Goal: Task Accomplishment & Management: Manage account settings

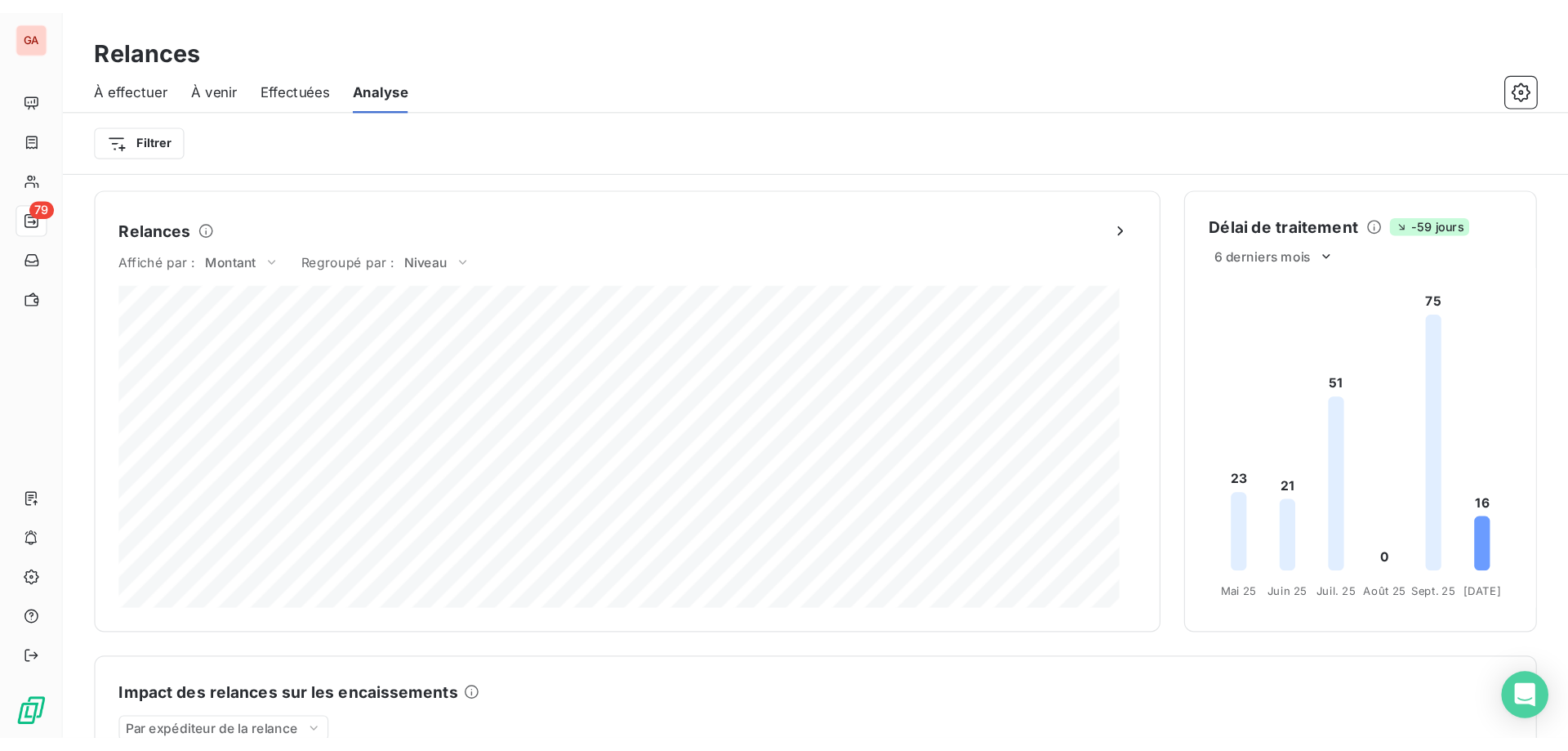
scroll to position [36, 0]
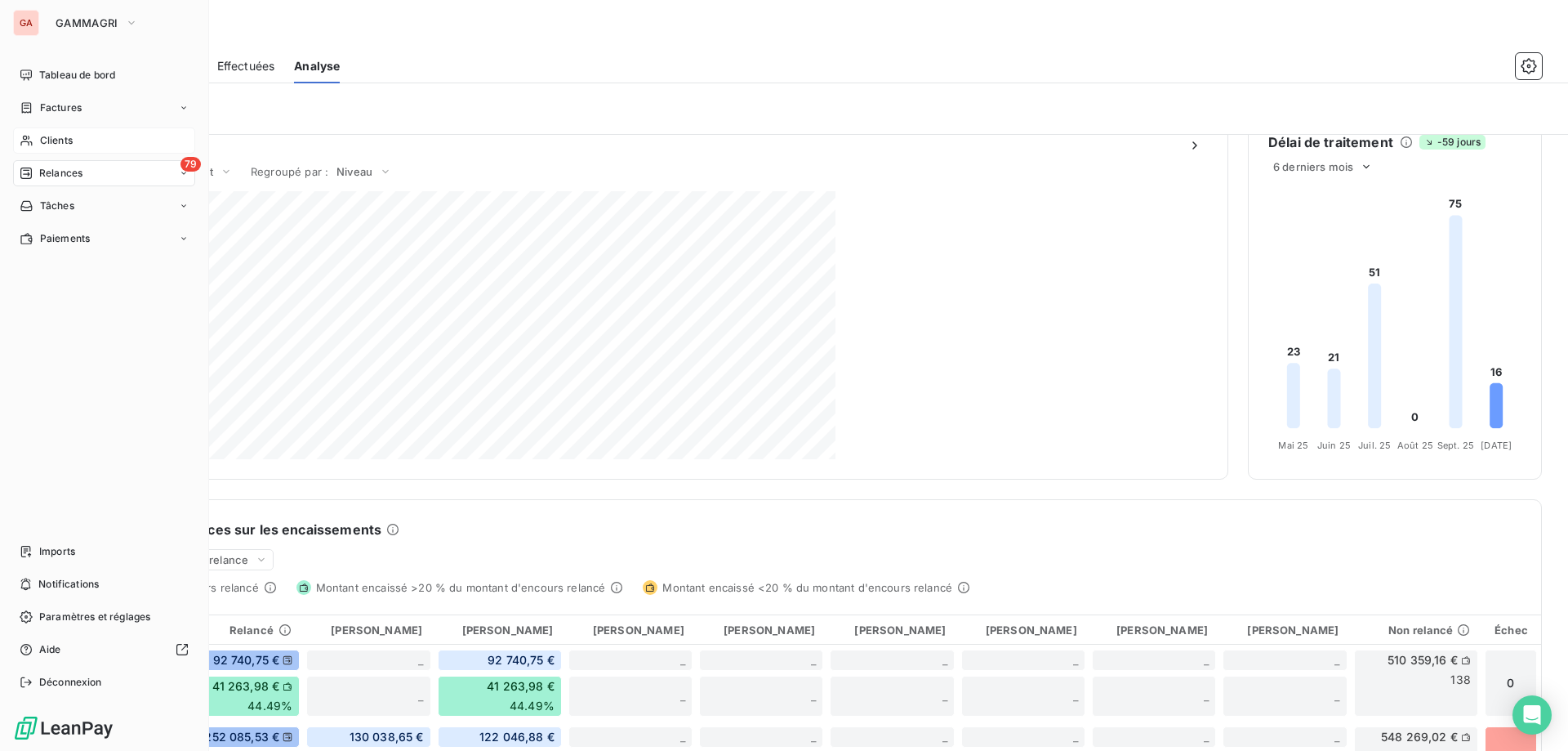
click at [65, 144] on span "Clients" at bounding box center [56, 141] width 33 height 15
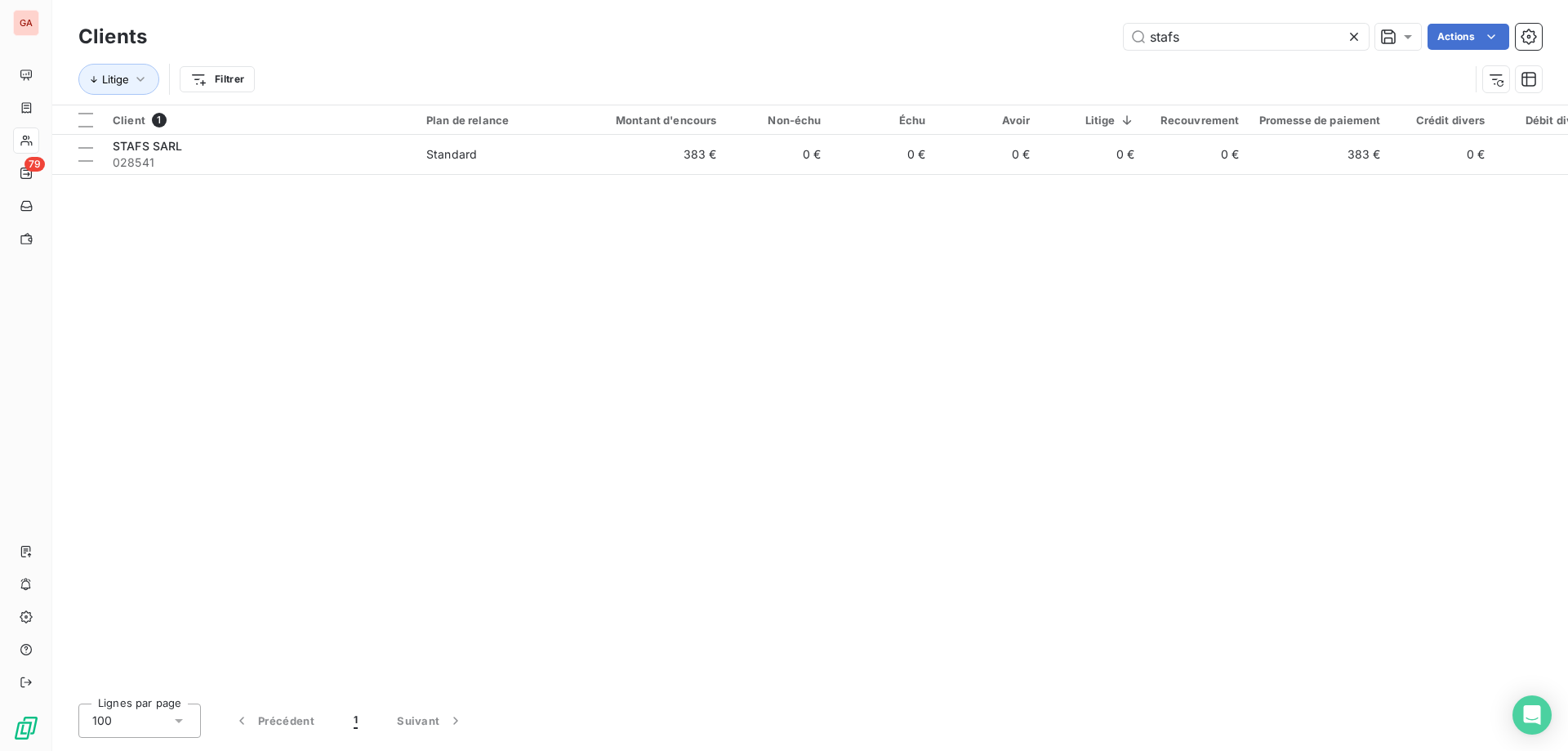
drag, startPoint x: 1214, startPoint y: 45, endPoint x: 820, endPoint y: -17, distance: 398.8
click at [820, 0] on html "GA 79 Clients stafs Actions Litige Filtrer Client 1 Plan de relance Montant d'e…" at bounding box center [784, 376] width 1568 height 751
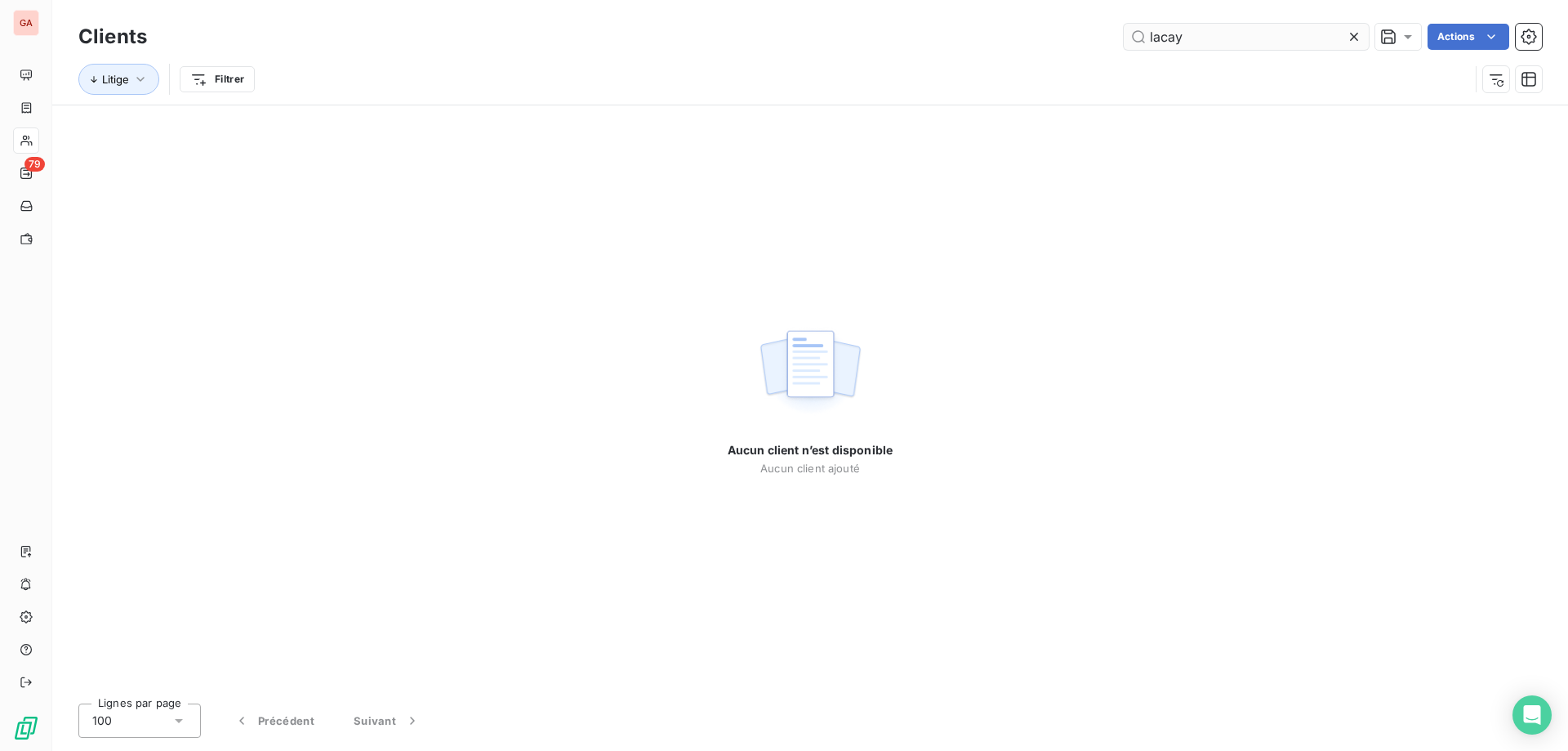
click at [1216, 43] on input "lacay" at bounding box center [1246, 36] width 245 height 26
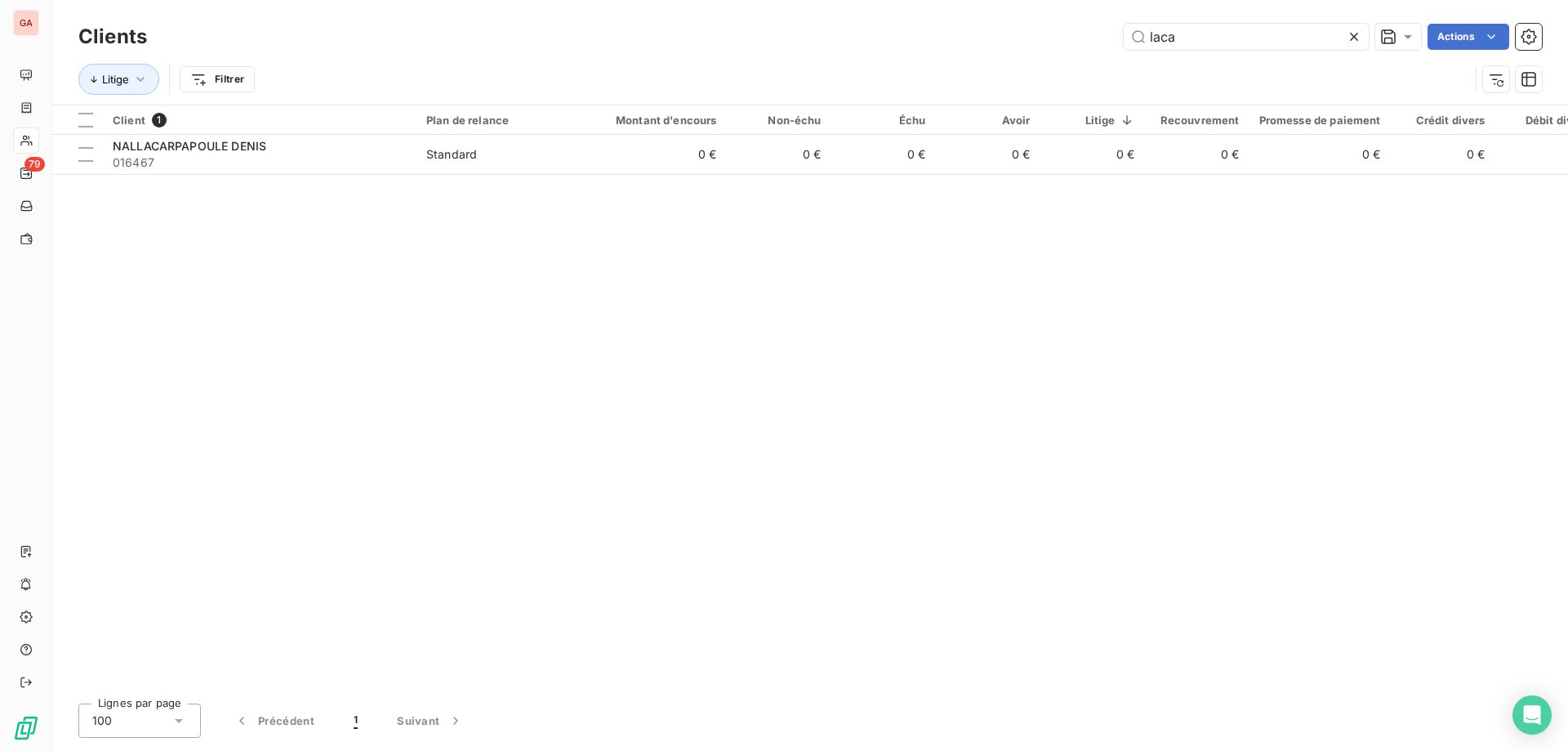
drag, startPoint x: 1247, startPoint y: 35, endPoint x: 962, endPoint y: -9, distance: 288.4
click at [962, 0] on html "GA 79 Clients laca Actions Litige Filtrer Client 1 Plan de relance Montant d'en…" at bounding box center [784, 376] width 1568 height 751
drag, startPoint x: 1239, startPoint y: 37, endPoint x: 789, endPoint y: -34, distance: 455.6
click at [789, 0] on html "GA 79 Clients auber Actions Litige Filtrer Client 2 Plan de relance Montant d'e…" at bounding box center [784, 376] width 1568 height 751
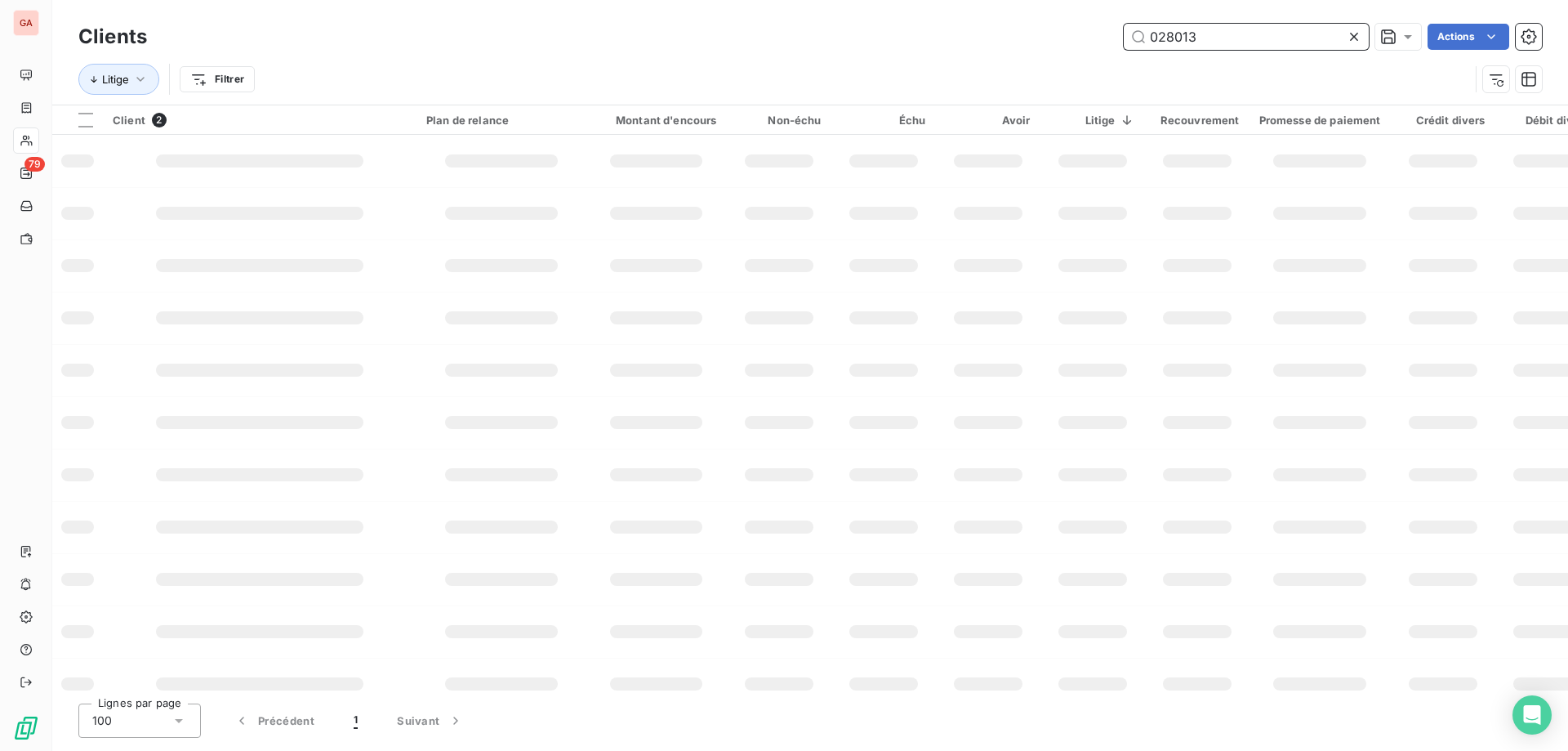
type input "028013"
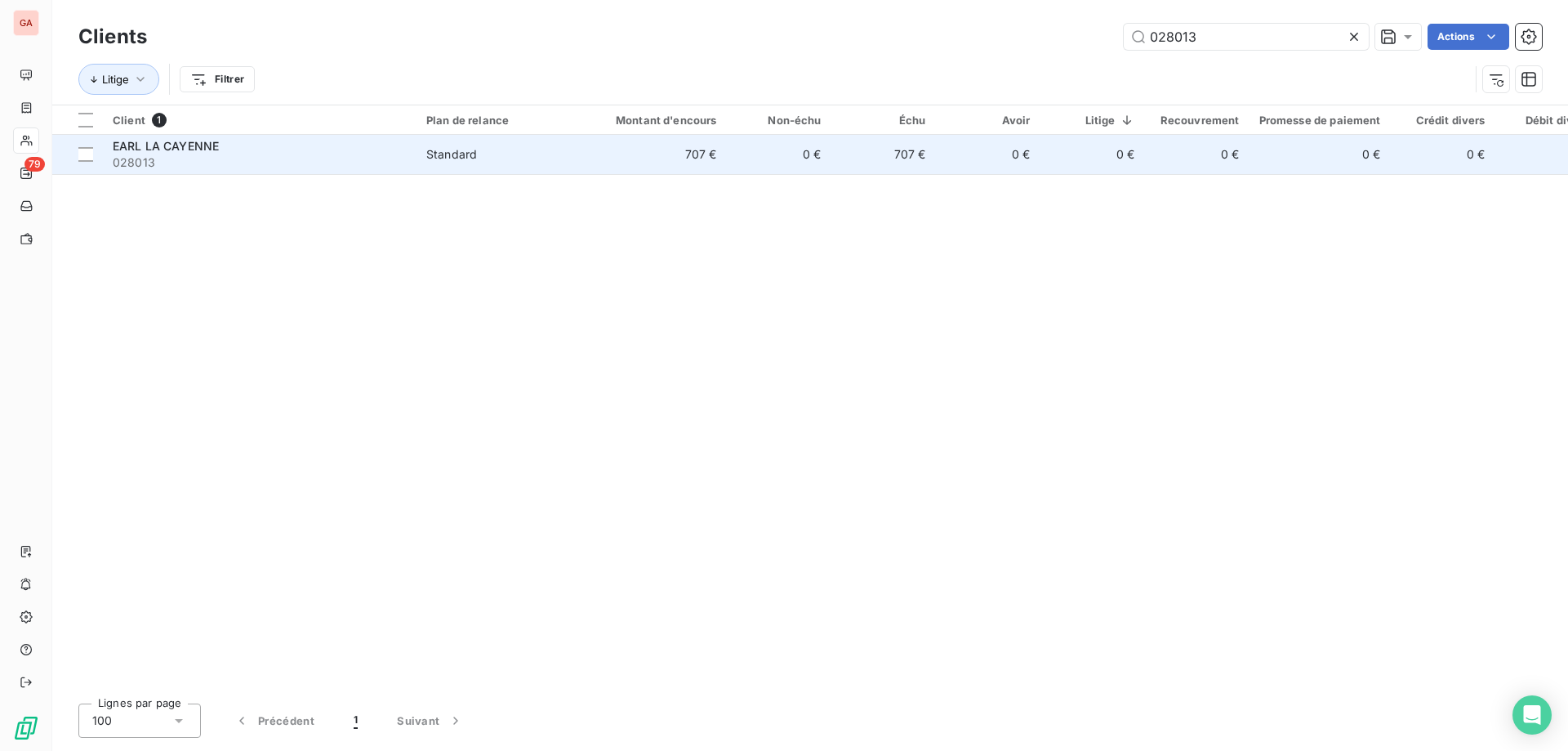
click at [406, 159] on td "EARL LA CAYENNE 028013" at bounding box center [260, 154] width 313 height 39
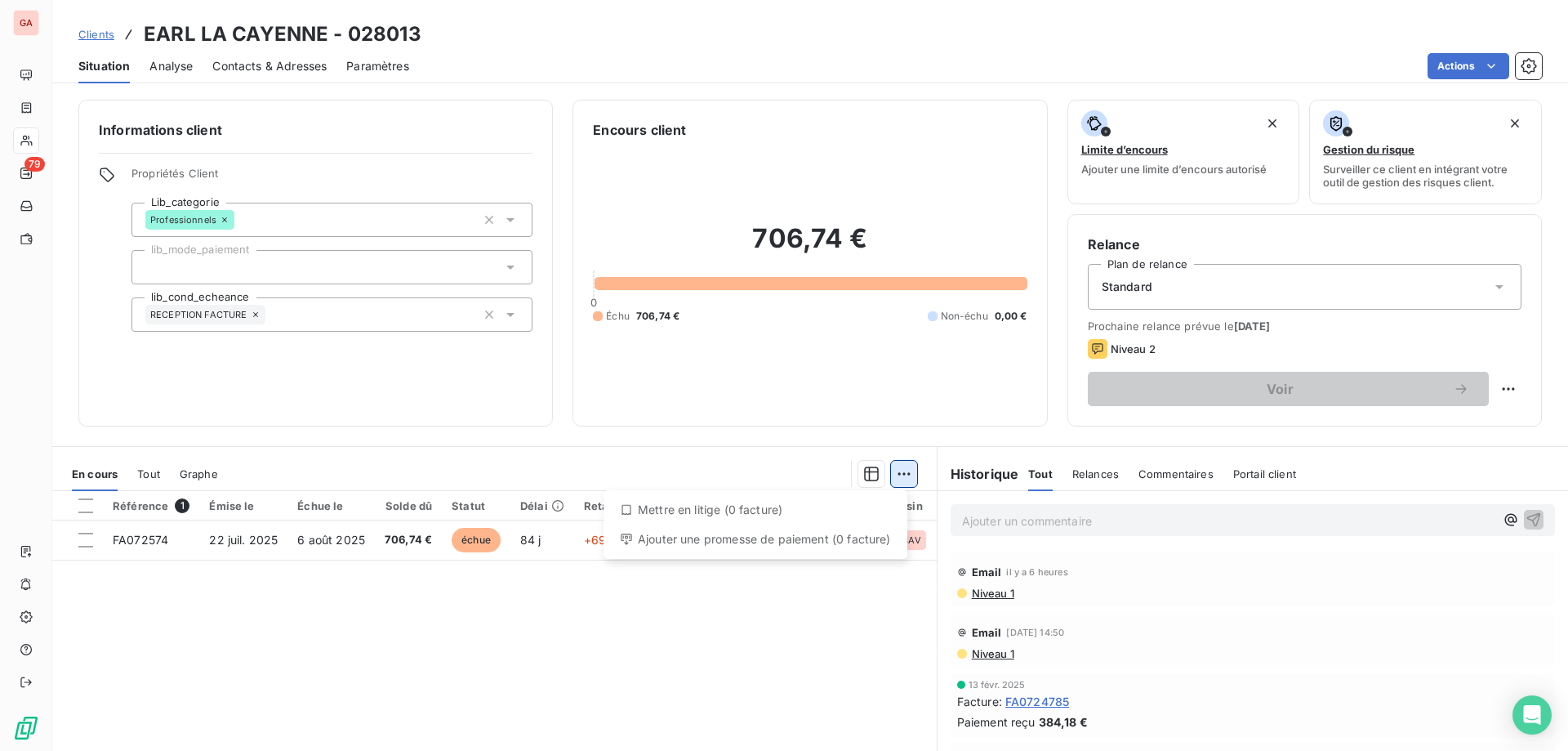
click at [905, 472] on html "GA 79 Clients EARL LA CAYENNE - 028013 Situation Analyse Contacts & Adresses Pa…" at bounding box center [784, 376] width 1568 height 751
click at [768, 543] on div "Ajouter une promesse de paiement (0 facture)" at bounding box center [756, 538] width 291 height 26
click at [890, 471] on html "GA 79 Clients EARL LA CAYENNE - 028013 Situation Analyse Contacts & Adresses Pa…" at bounding box center [784, 376] width 1568 height 751
click at [745, 544] on div "Ajouter une promesse de paiement (0 facture)" at bounding box center [756, 538] width 291 height 26
drag, startPoint x: 434, startPoint y: 634, endPoint x: 323, endPoint y: 566, distance: 130.2
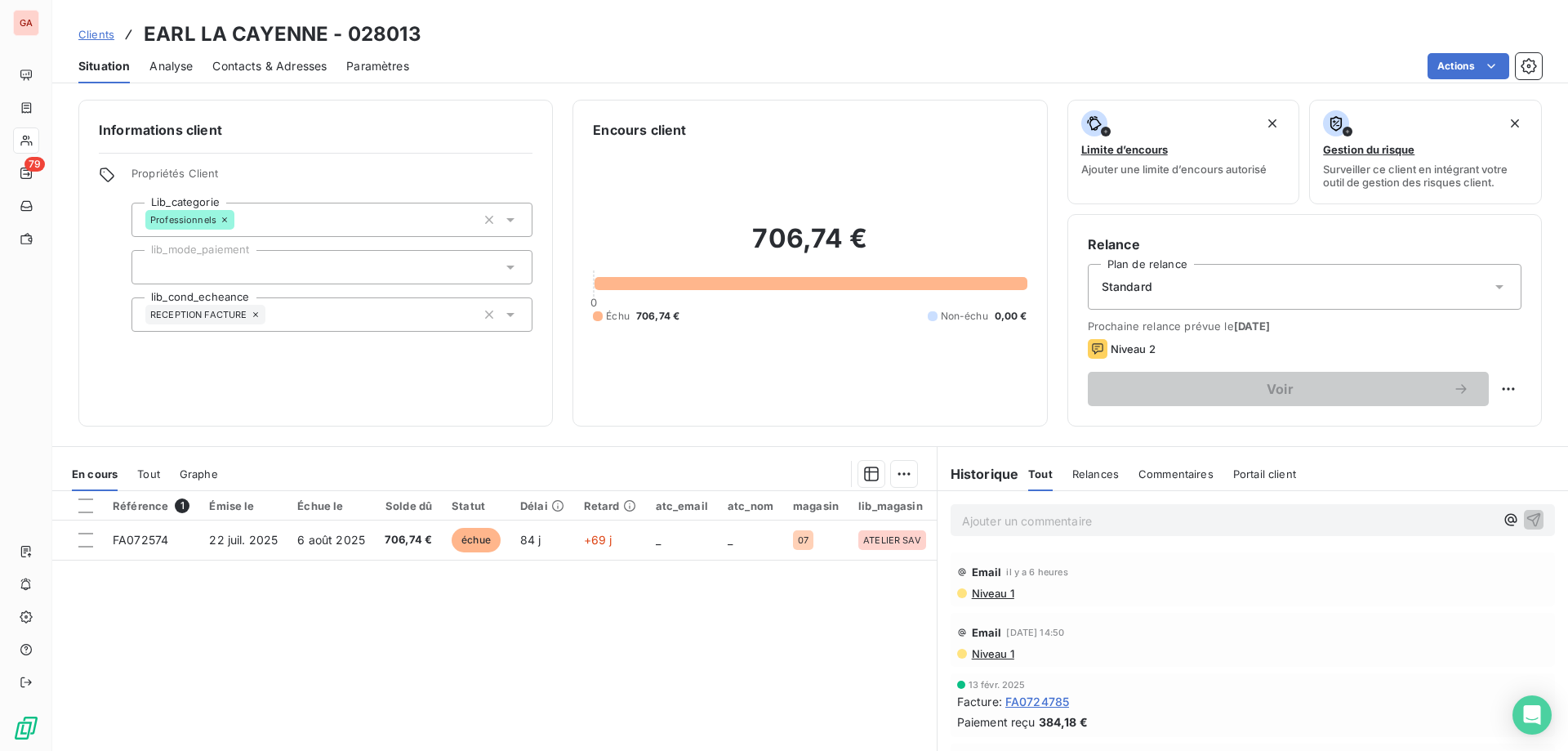
click at [429, 603] on div "Référence 1 Émise le Échue le Solde dû Statut Délai Retard atc_email atc_nom ma…" at bounding box center [494, 649] width 884 height 314
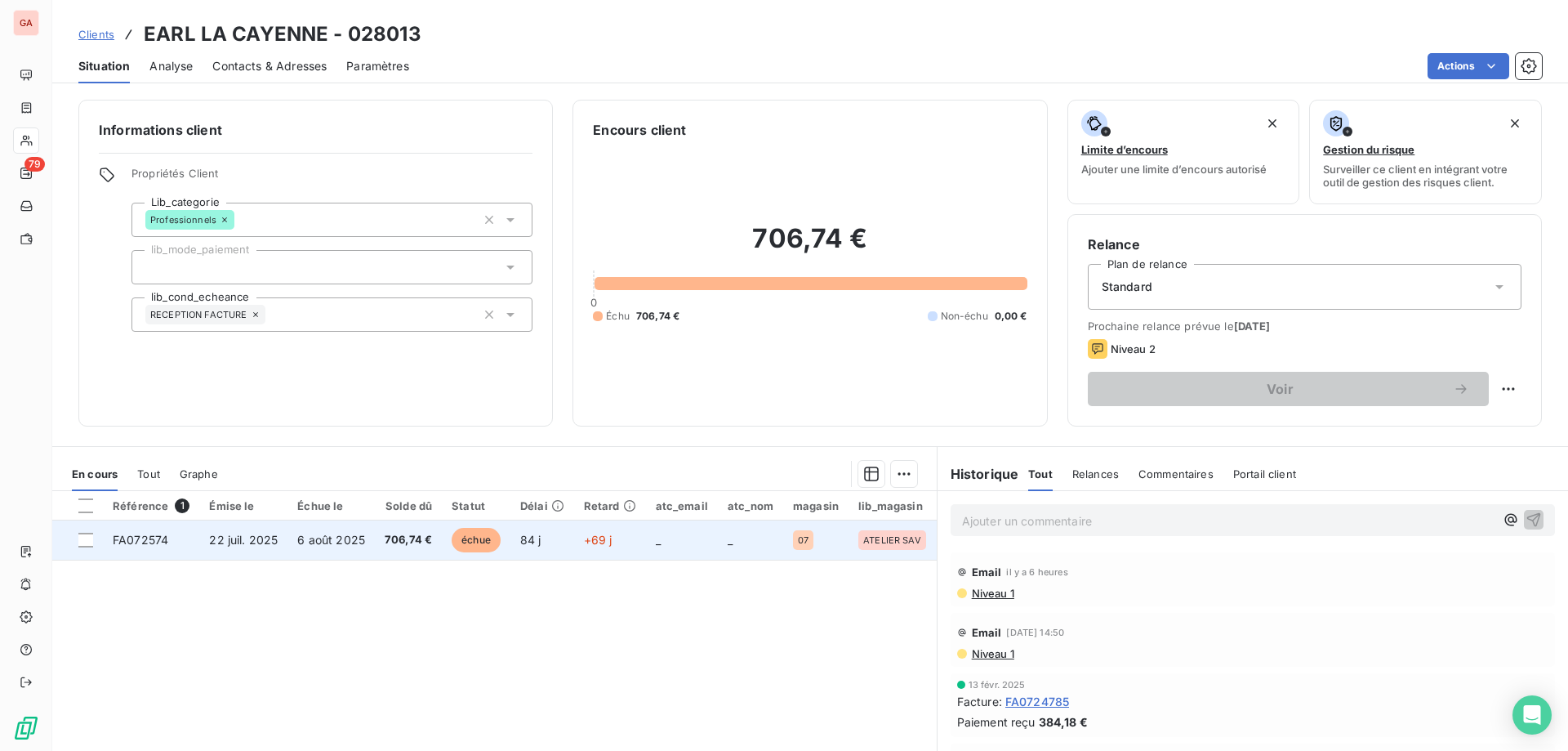
click at [93, 540] on td at bounding box center [77, 540] width 50 height 39
click at [79, 542] on div at bounding box center [86, 540] width 15 height 15
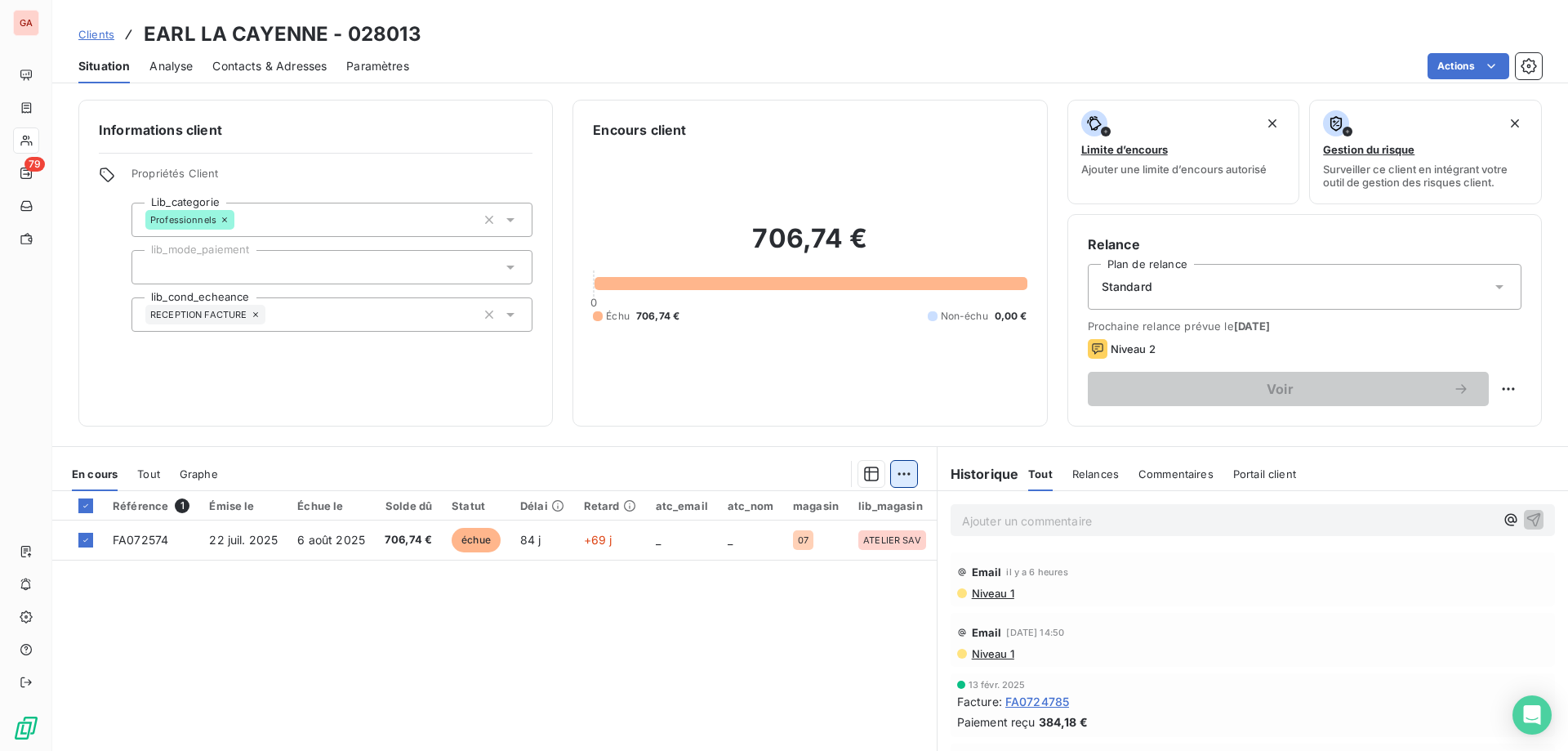
click at [899, 467] on html "GA 79 Clients EARL LA CAYENNE - 028013 Situation Analyse Contacts & Adresses Pa…" at bounding box center [784, 376] width 1568 height 751
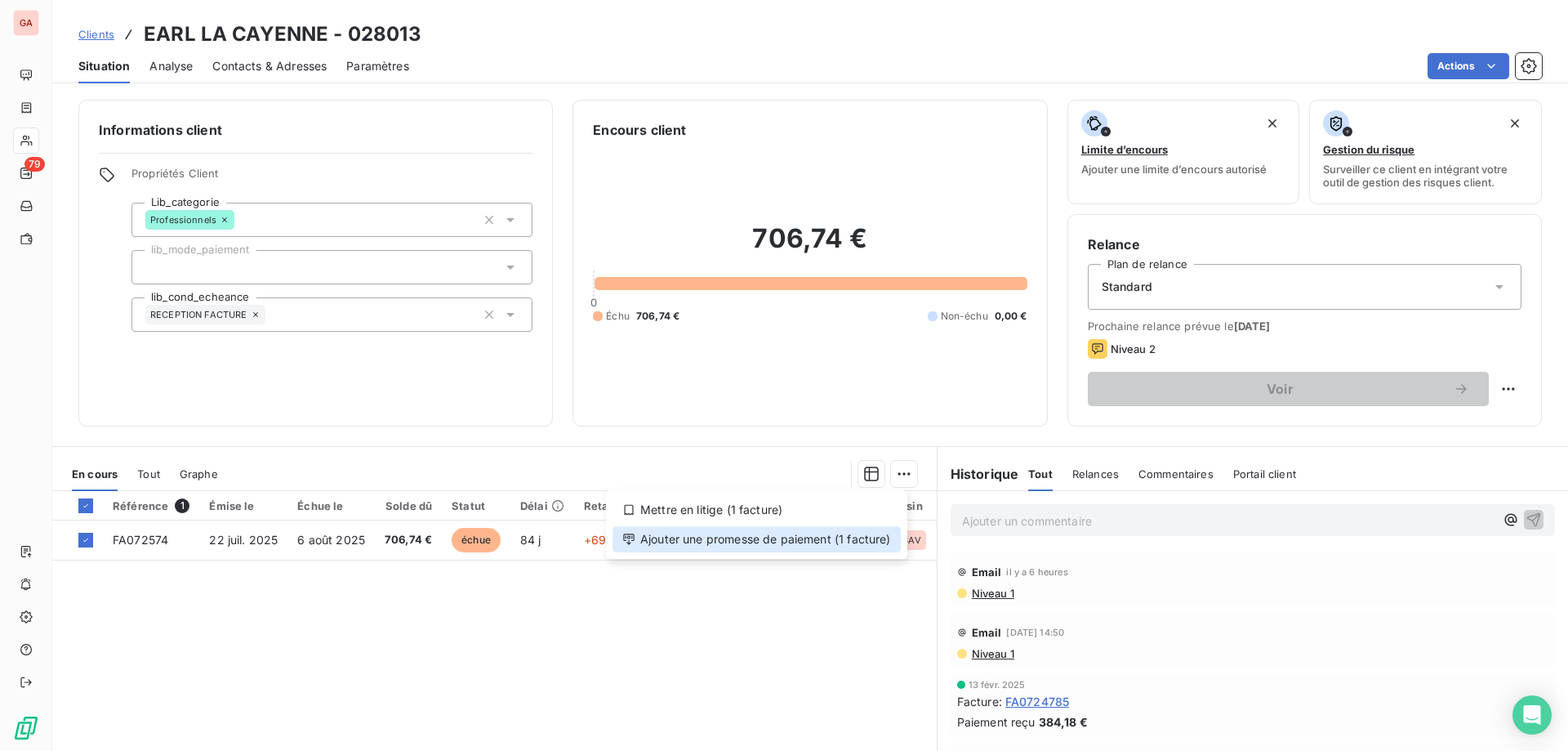
click at [819, 535] on div "Ajouter une promesse de paiement (1 facture)" at bounding box center [756, 538] width 288 height 26
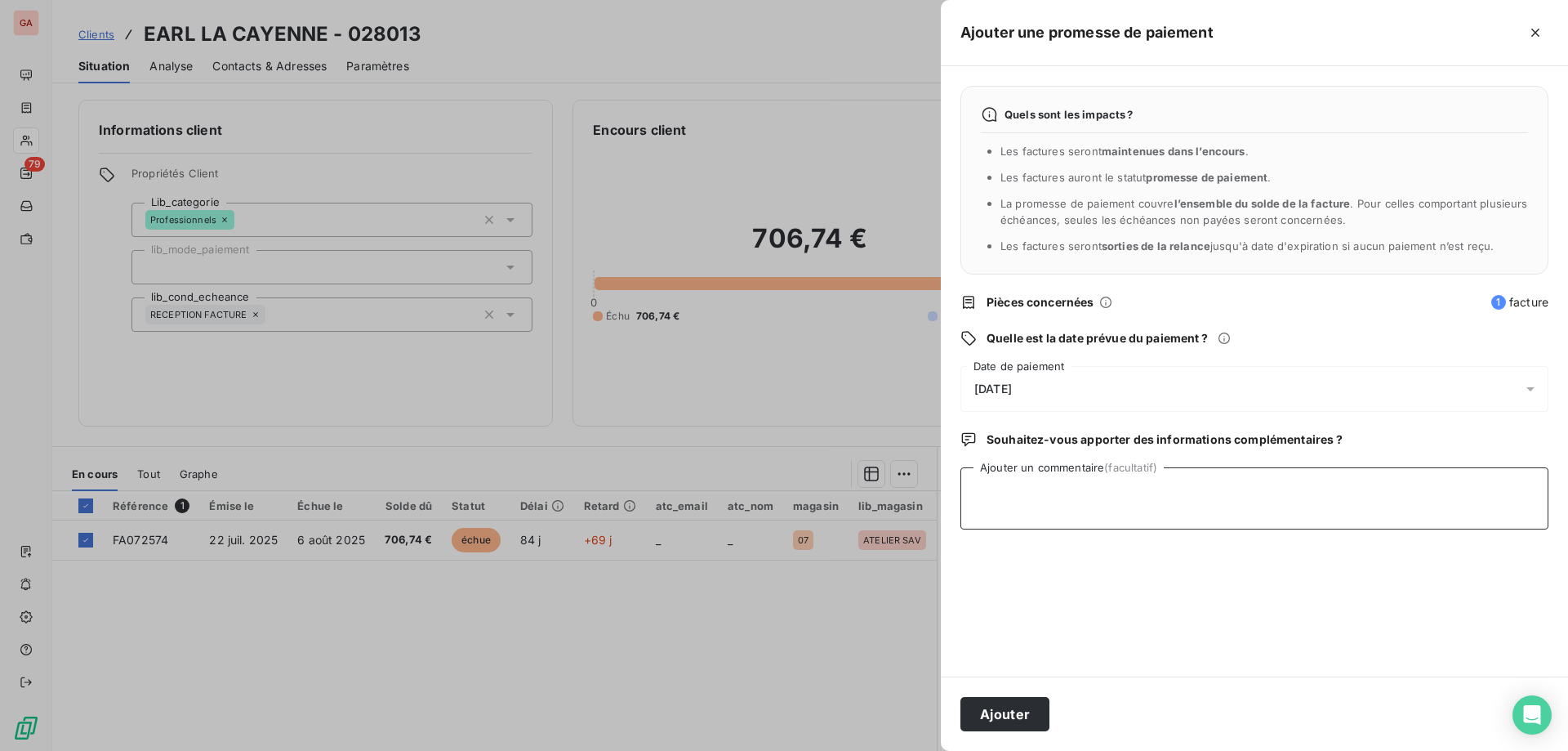
click at [1057, 507] on textarea "Ajouter un commentaire (facultatif)" at bounding box center [1255, 498] width 588 height 62
type textarea "Paiement à venir par chèque"
click at [1012, 392] on span "15/10/2025" at bounding box center [993, 389] width 38 height 13
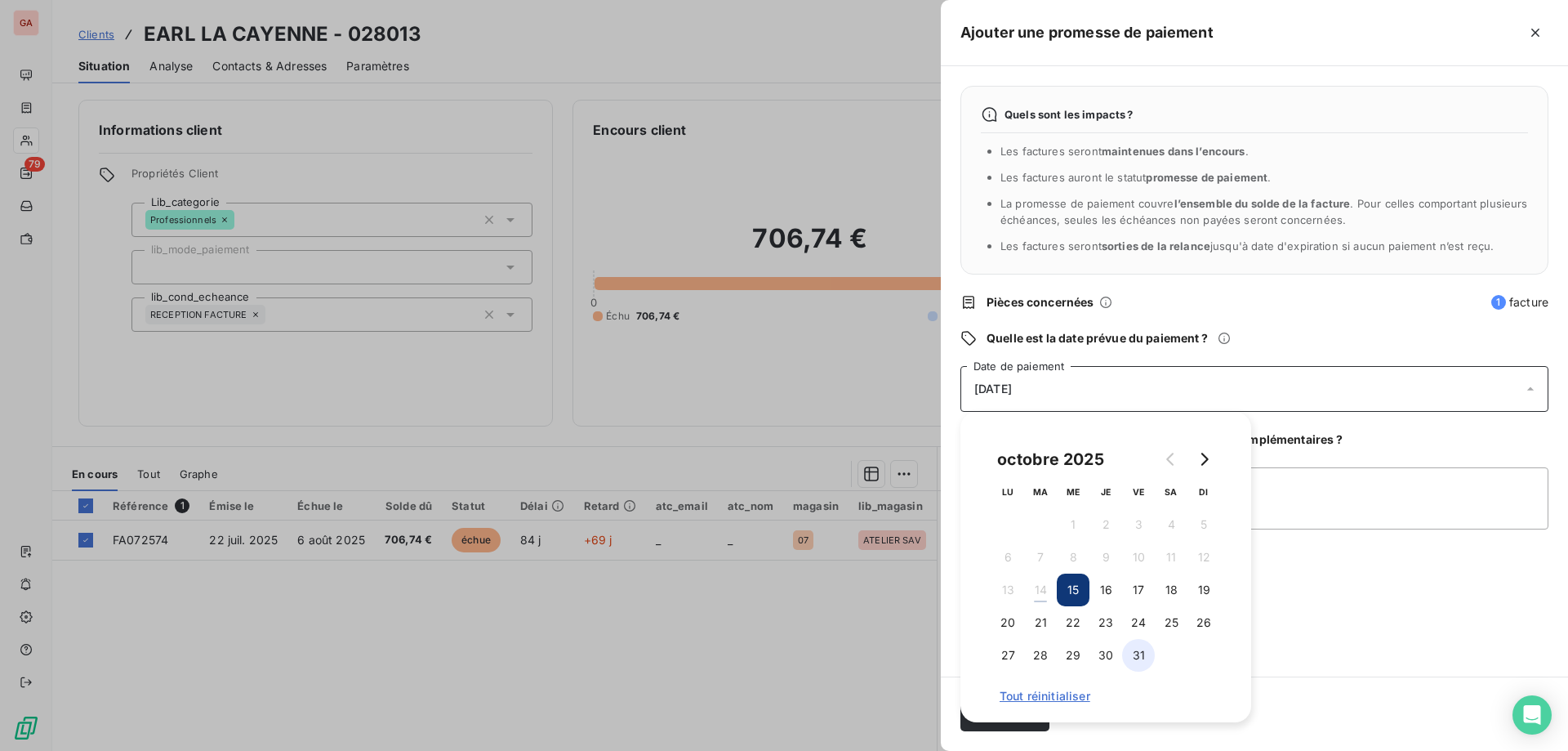
click at [1141, 603] on button "31" at bounding box center [1138, 655] width 33 height 33
click at [1306, 603] on div "Quels sont les impacts ? Les factures seront maintenues dans l’encours . Les fa…" at bounding box center [1254, 371] width 627 height 611
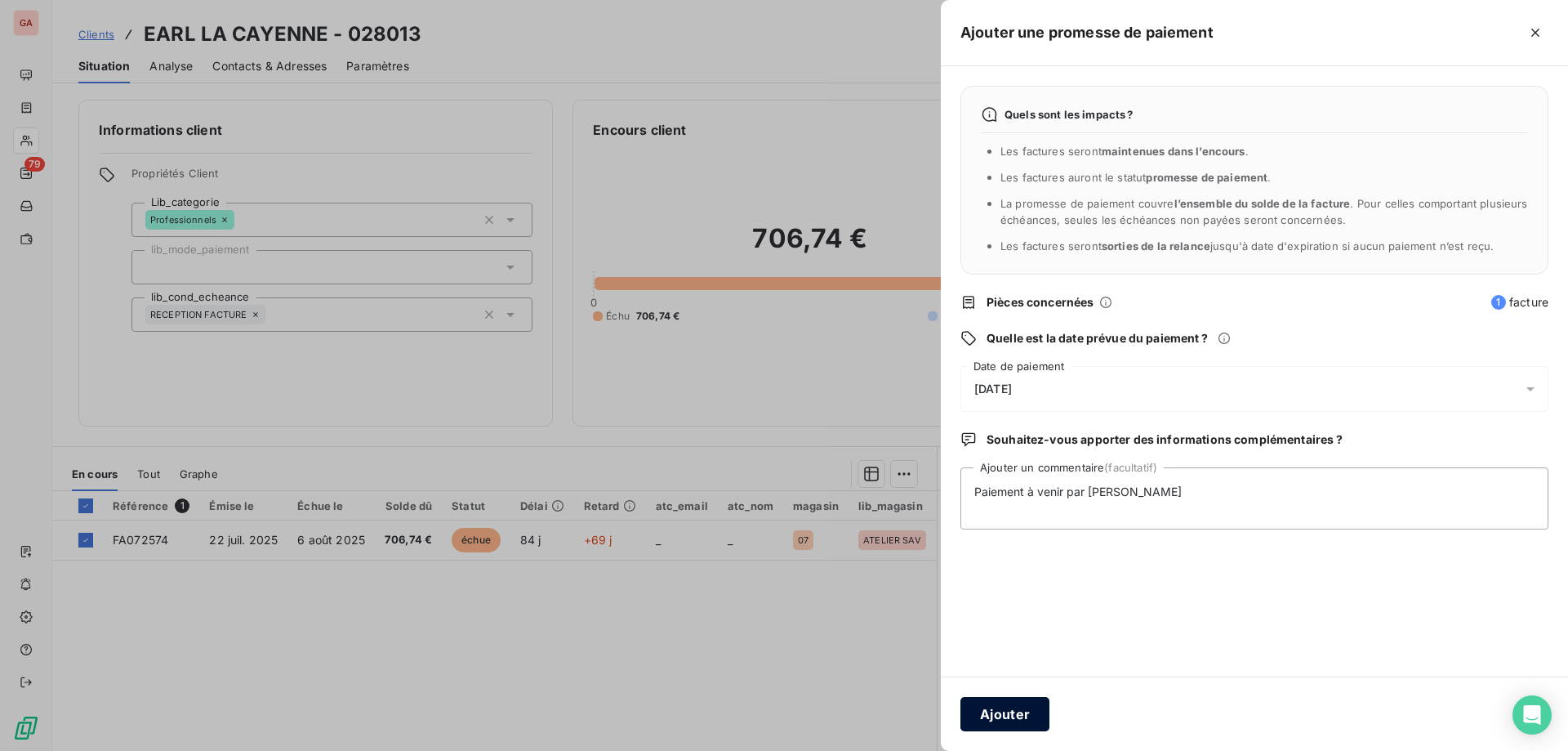
click at [1000, 603] on button "Ajouter" at bounding box center [1005, 714] width 89 height 34
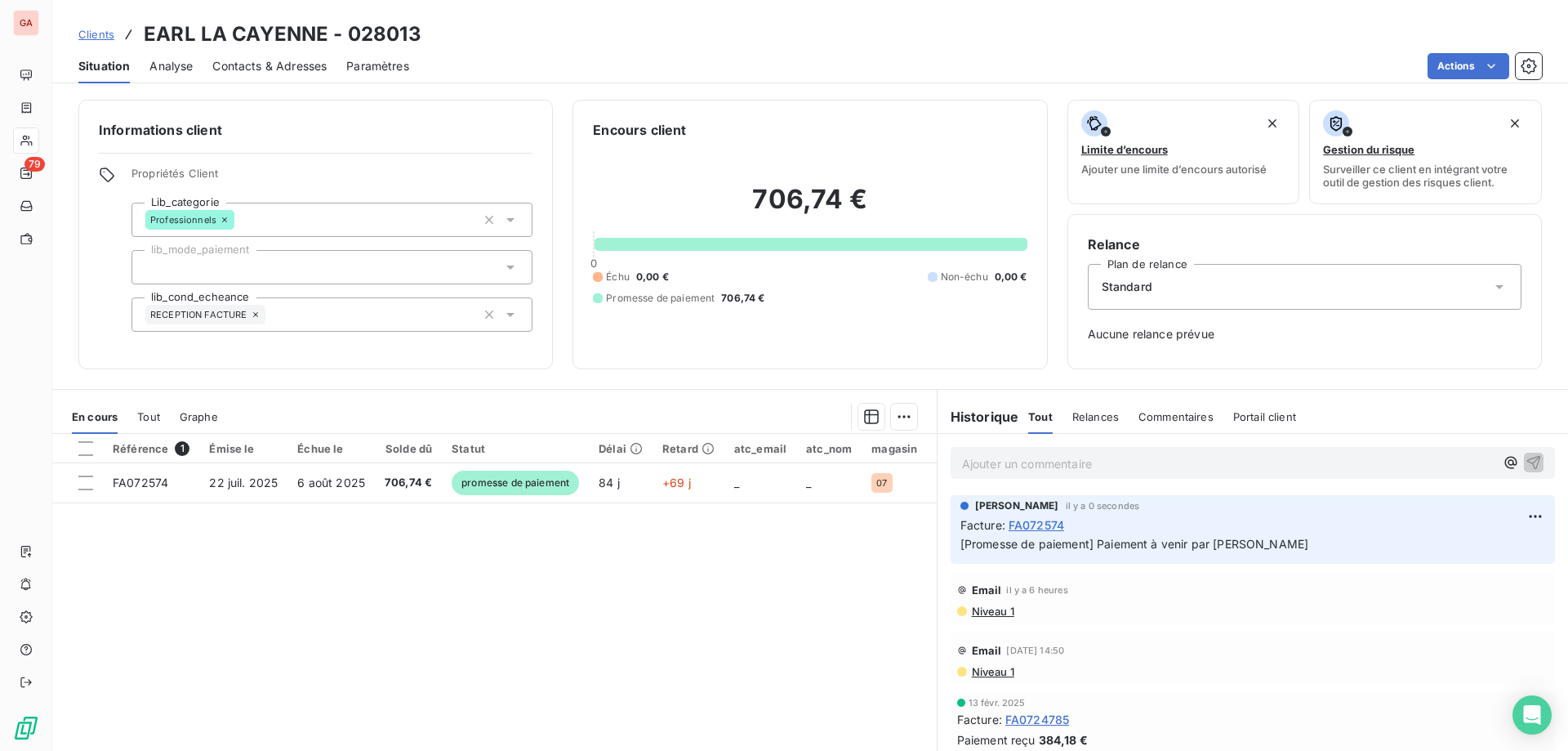
click at [637, 562] on div "Référence 1 Émise le Échue le Solde dû Statut Délai Retard atc_email atc_nom ma…" at bounding box center [494, 591] width 884 height 314
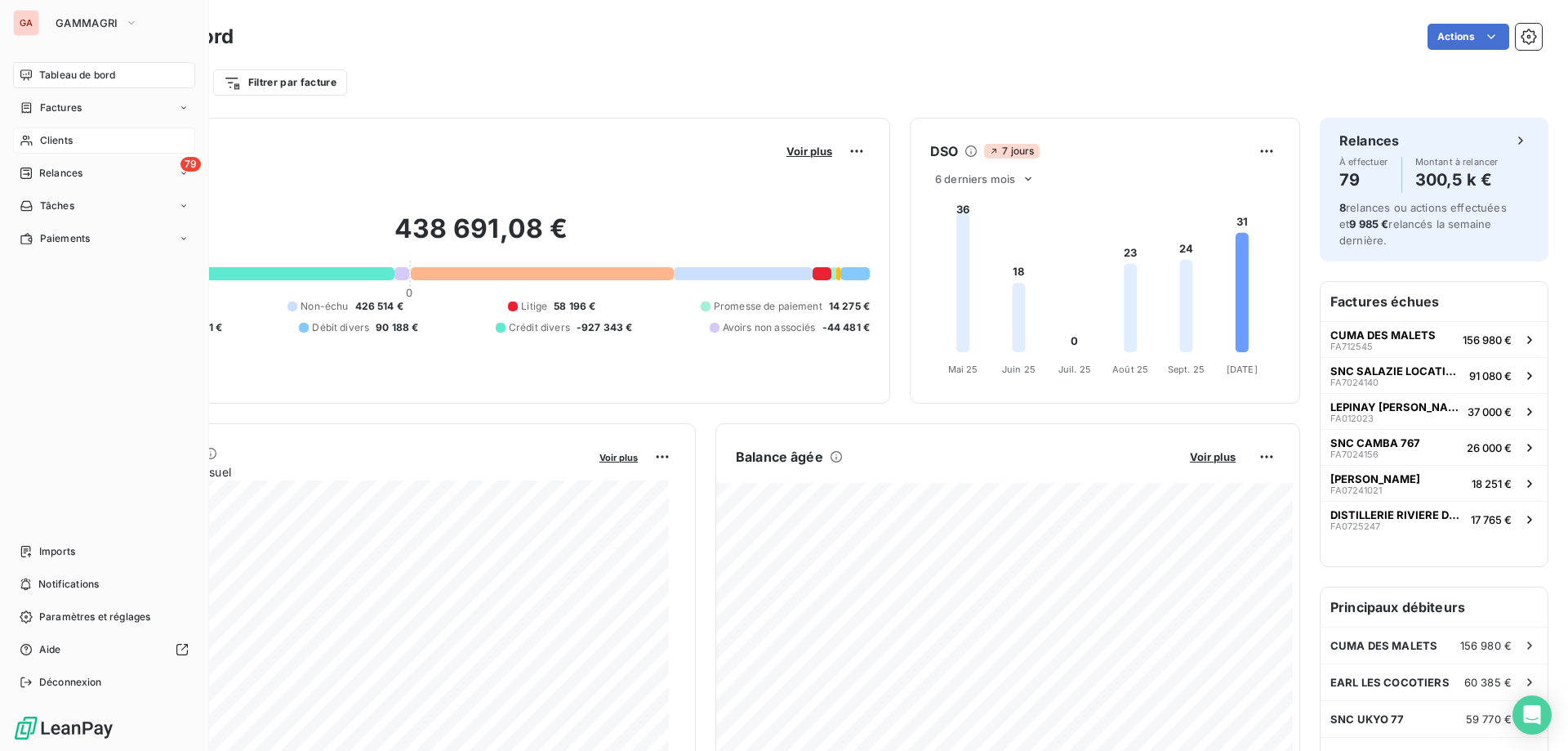
click at [57, 134] on span "Clients" at bounding box center [56, 141] width 33 height 15
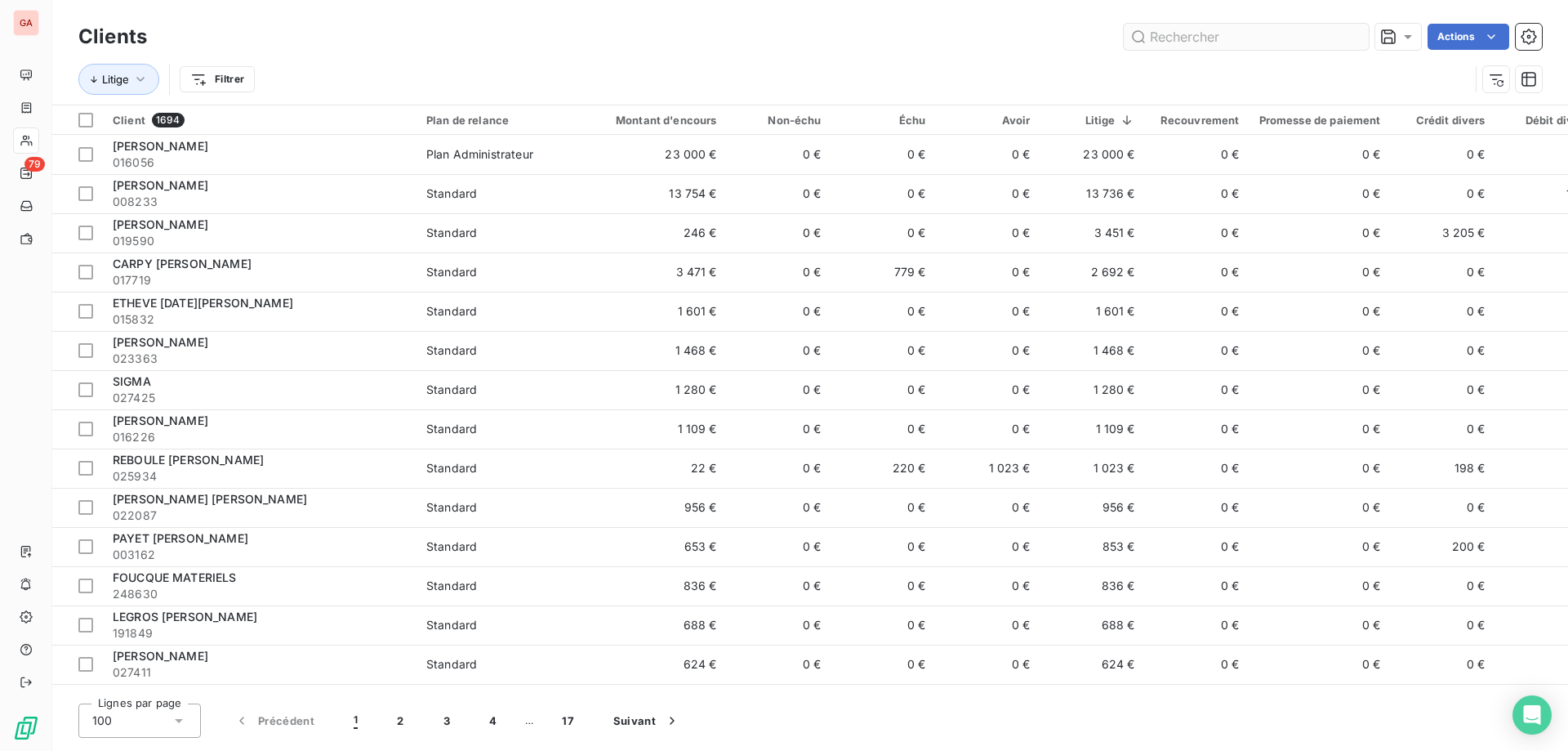
click at [1243, 44] on input "text" at bounding box center [1246, 36] width 245 height 26
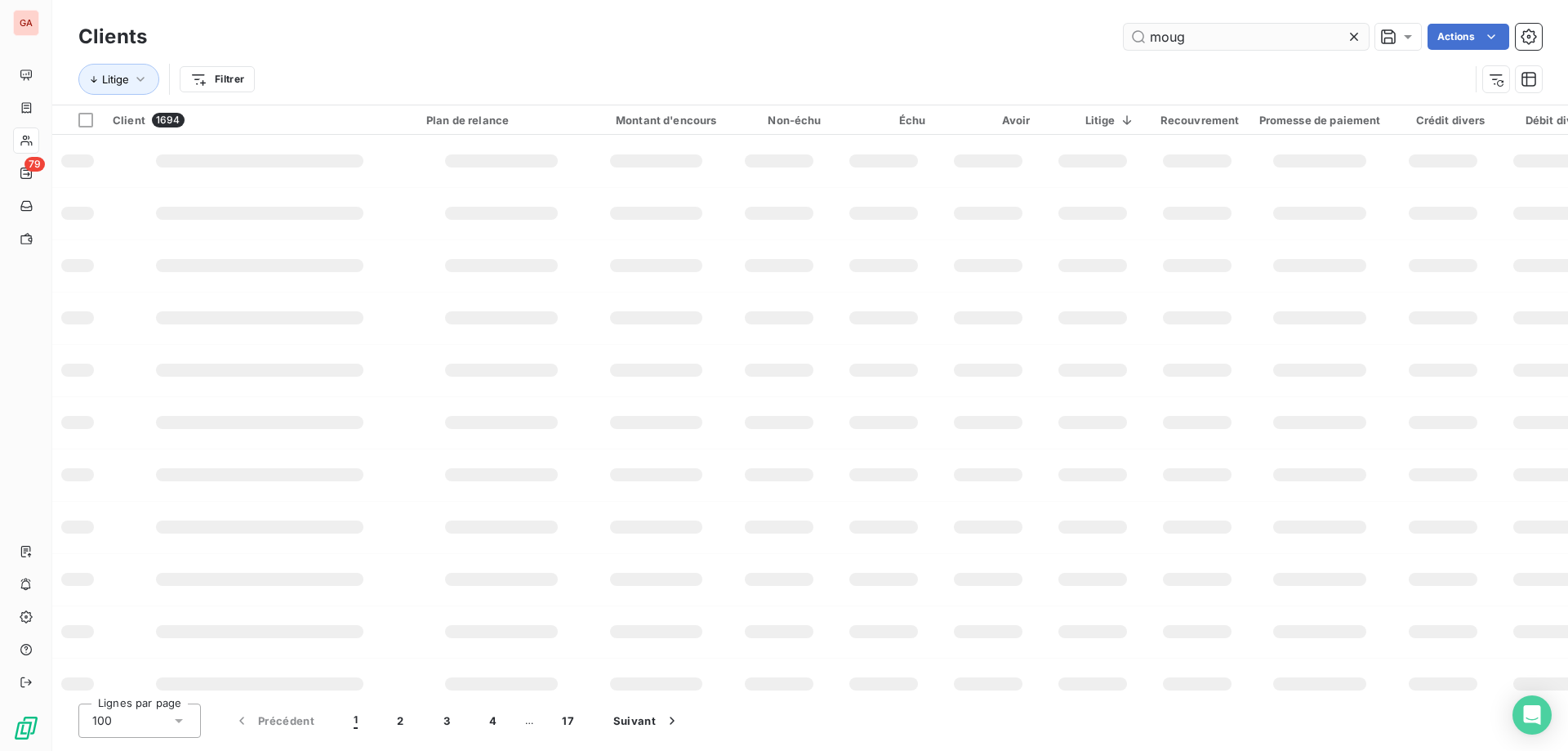
type input "moug"
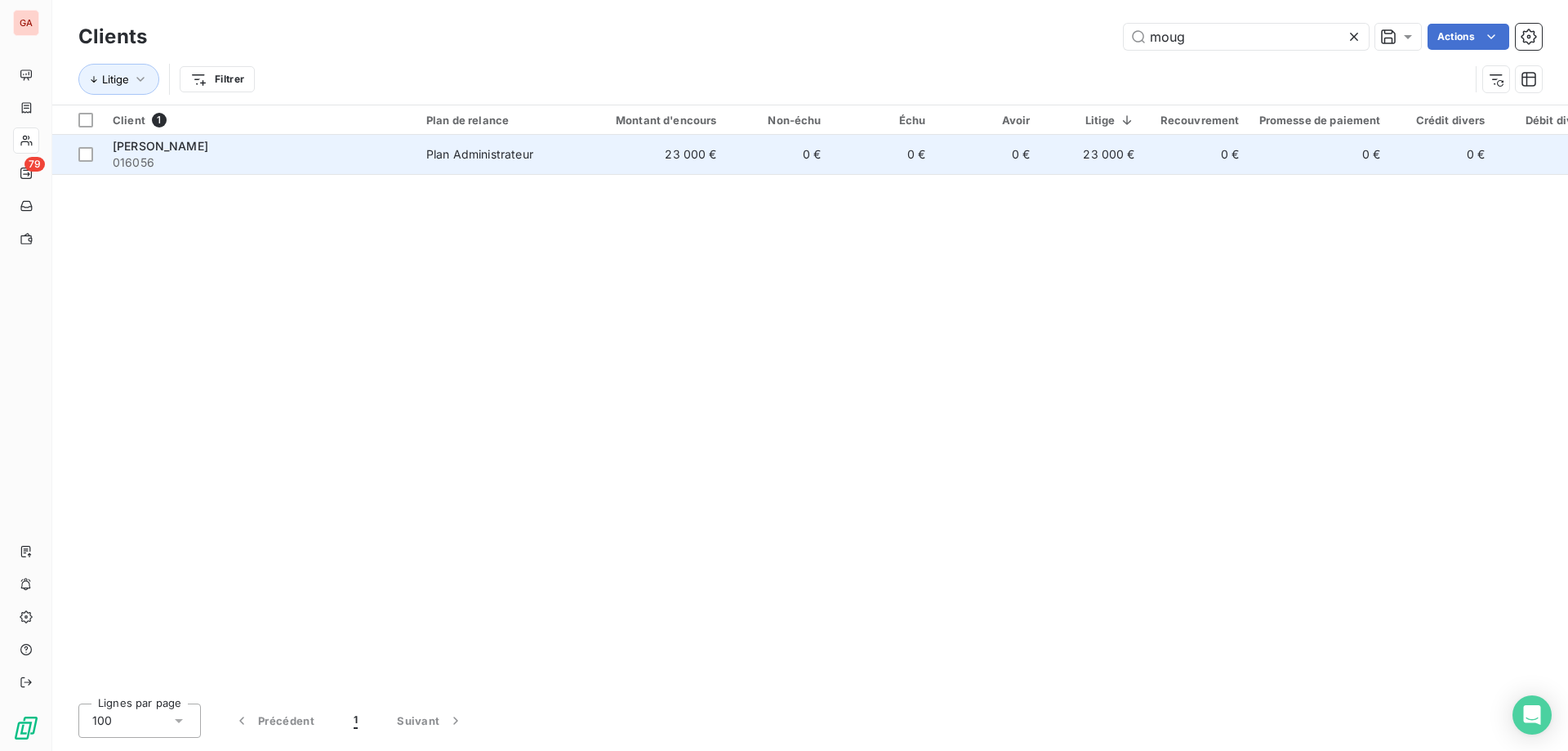
click at [165, 155] on span "016056" at bounding box center [260, 162] width 294 height 16
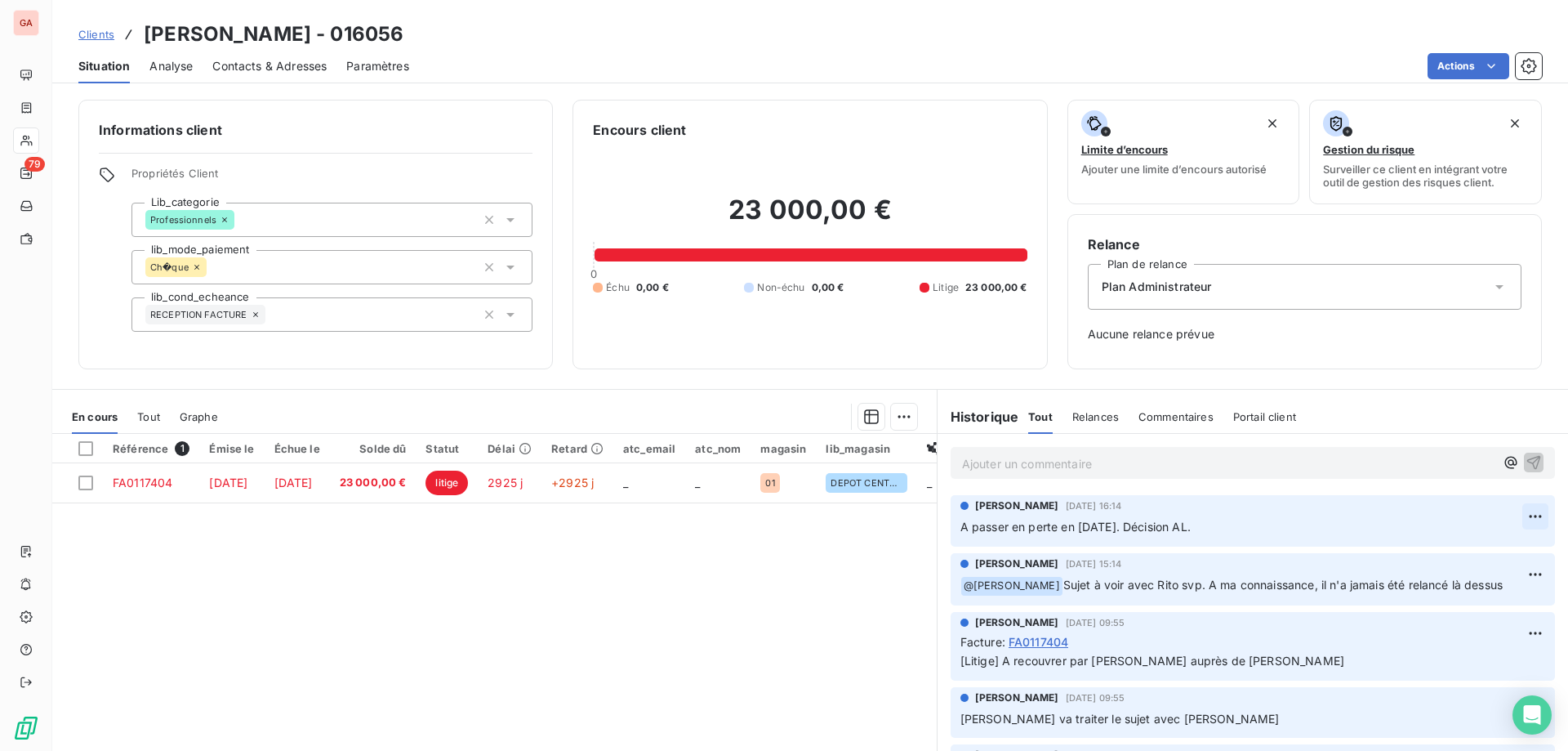
click at [1510, 516] on html "GA 79 Clients MOUGUIA [PERSON_NAME] - 016056 Situation Analyse Contacts & Adres…" at bounding box center [784, 376] width 1568 height 751
click at [1475, 550] on div "Editer" at bounding box center [1468, 552] width 92 height 26
drag, startPoint x: 1272, startPoint y: 524, endPoint x: 831, endPoint y: 527, distance: 441.0
click at [831, 527] on div "En cours Tout Graphe Référence 1 Émise le Échue le Solde dû Statut Délai Retard…" at bounding box center [810, 593] width 1516 height 408
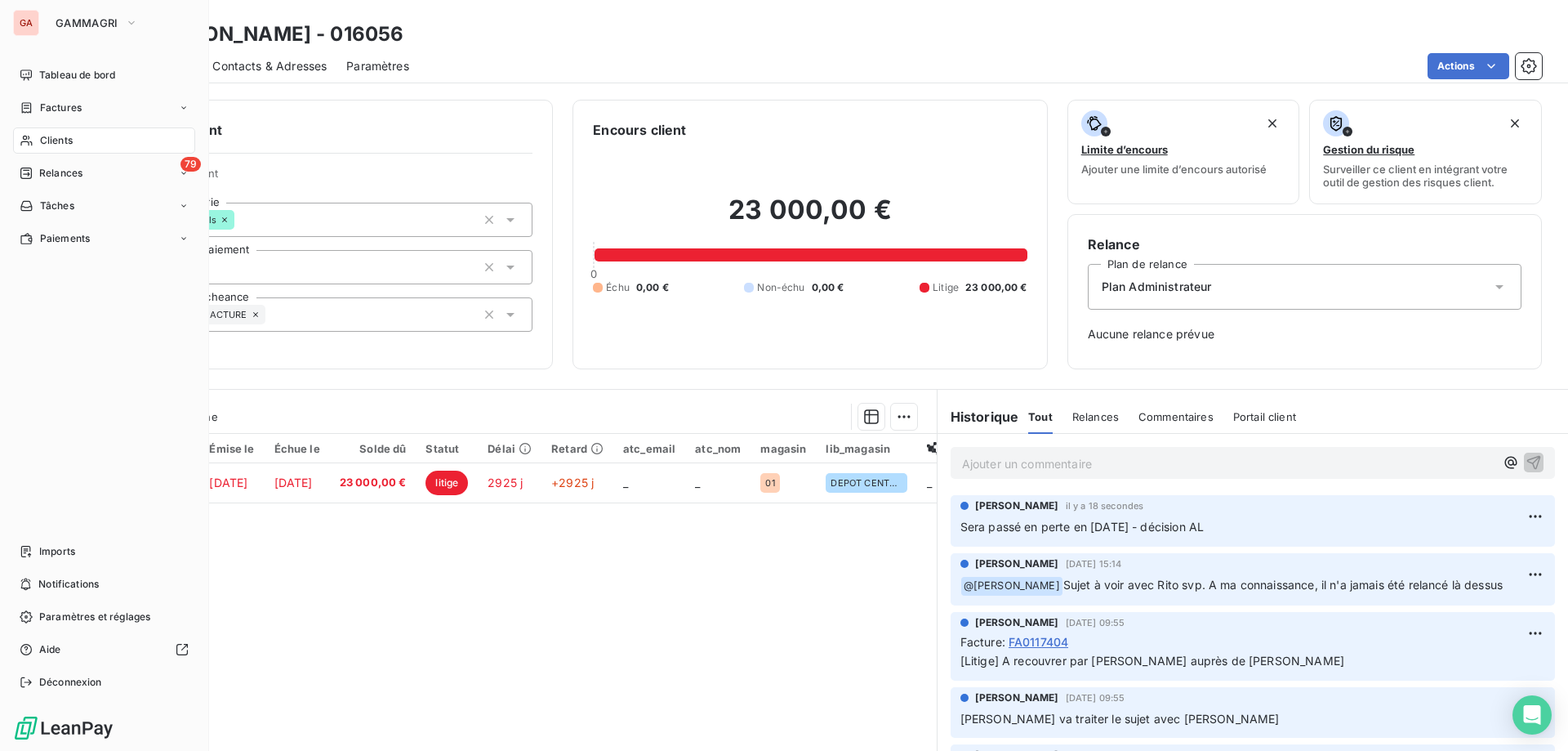
click at [70, 140] on span "Clients" at bounding box center [56, 141] width 33 height 15
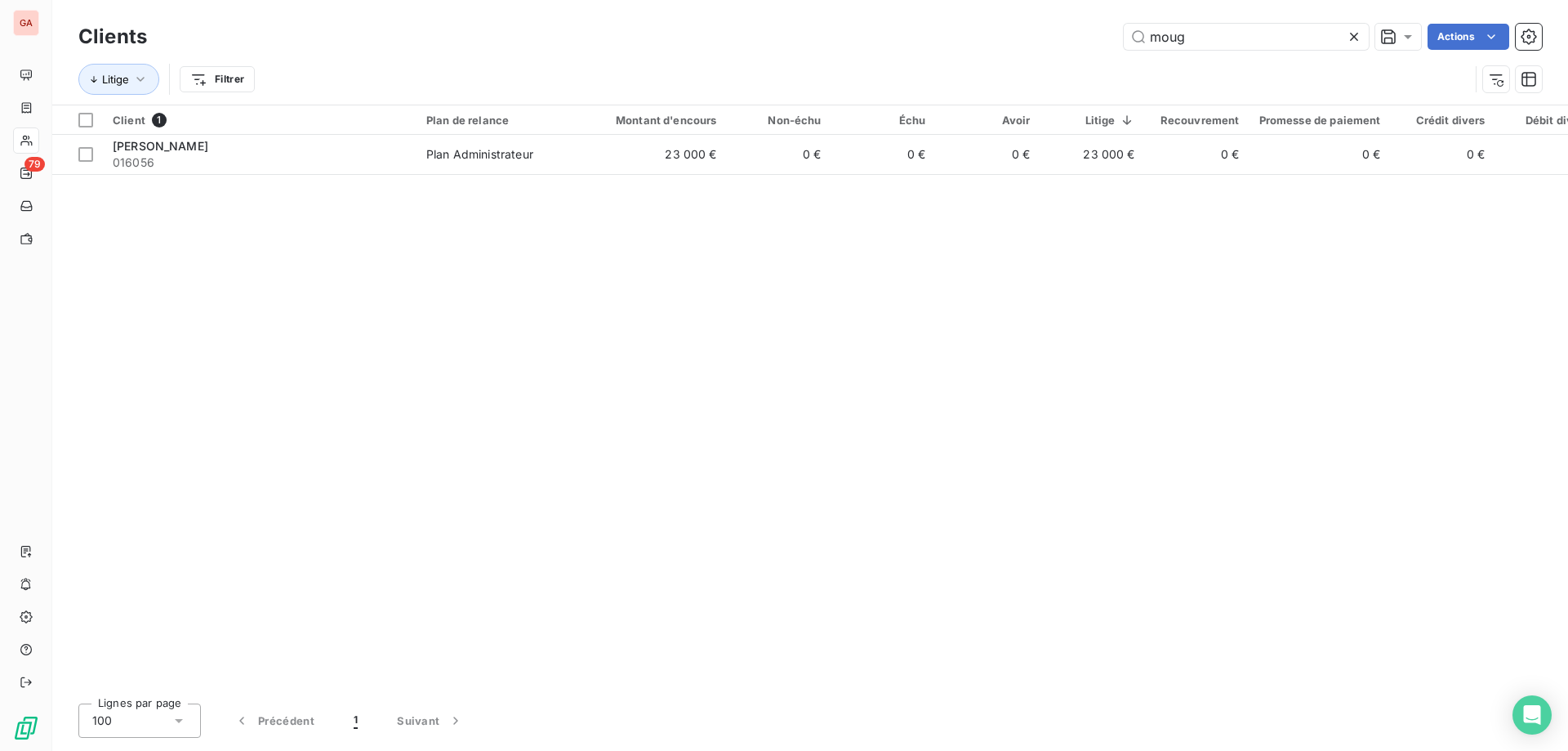
drag, startPoint x: 1280, startPoint y: 42, endPoint x: 847, endPoint y: 24, distance: 433.4
click at [847, 24] on div "moug Actions" at bounding box center [854, 36] width 1376 height 26
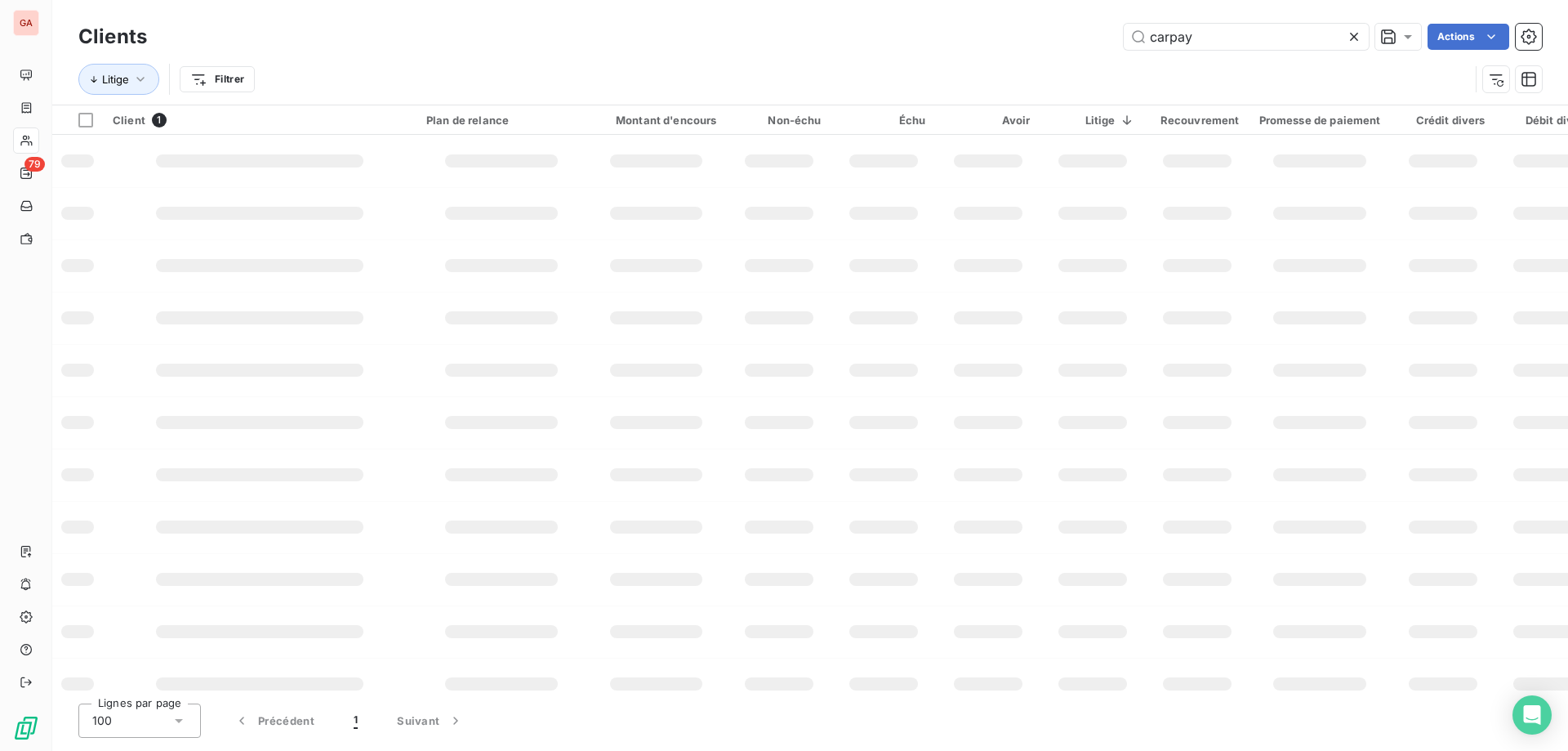
type input "carpay"
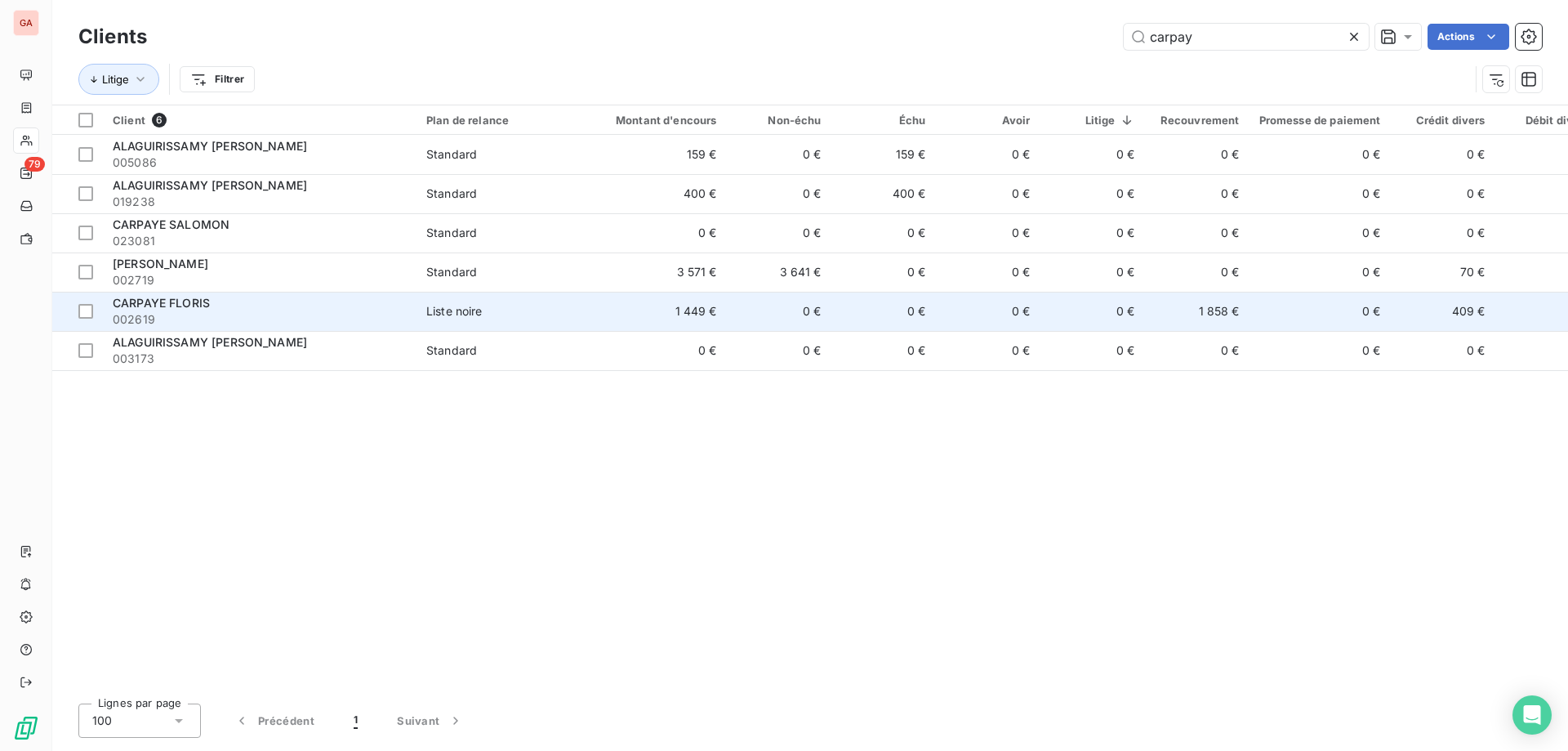
click at [189, 307] on span "CARPAYE FLORIS" at bounding box center [161, 302] width 97 height 14
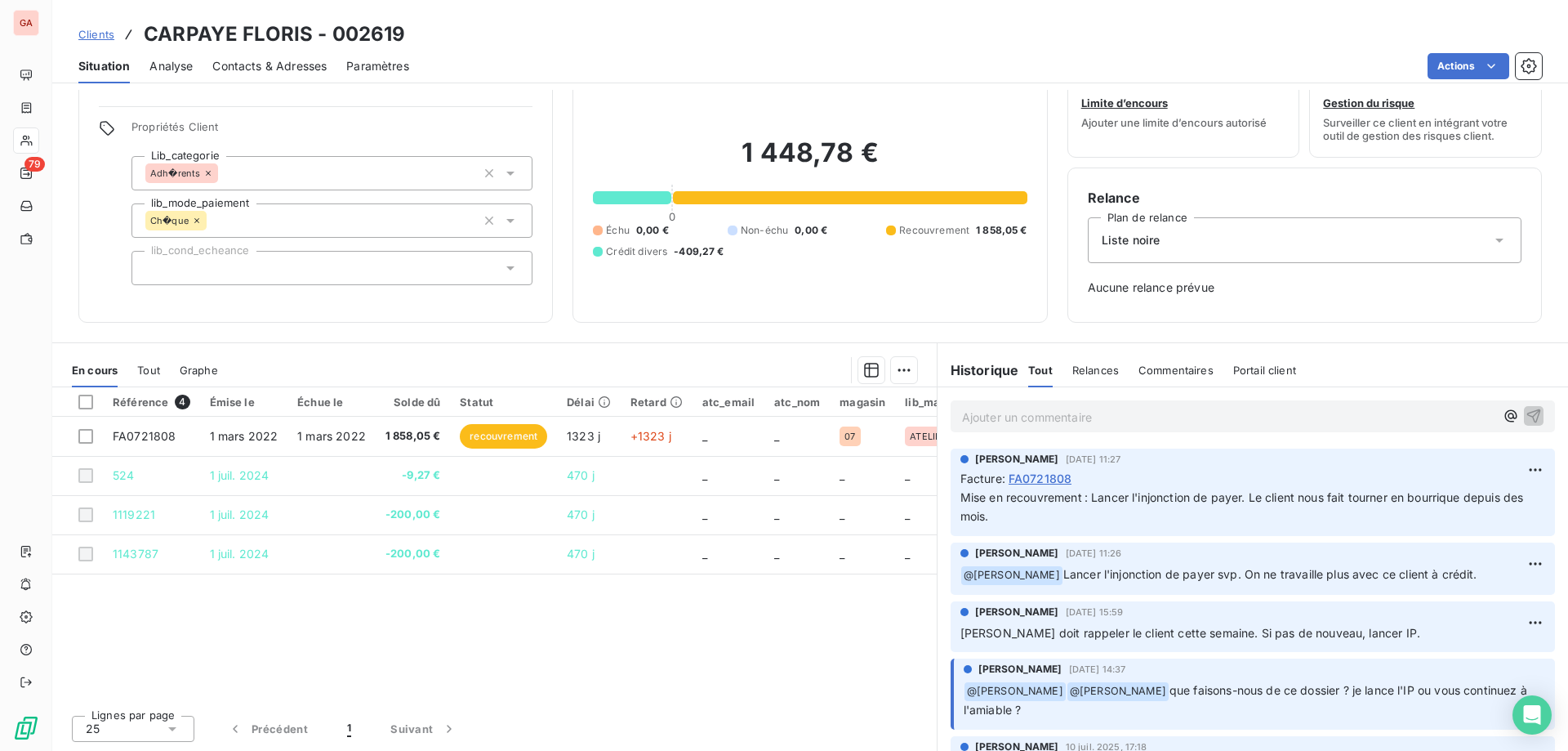
click at [1038, 413] on p "Ajouter un commentaire ﻿" at bounding box center [1229, 417] width 532 height 20
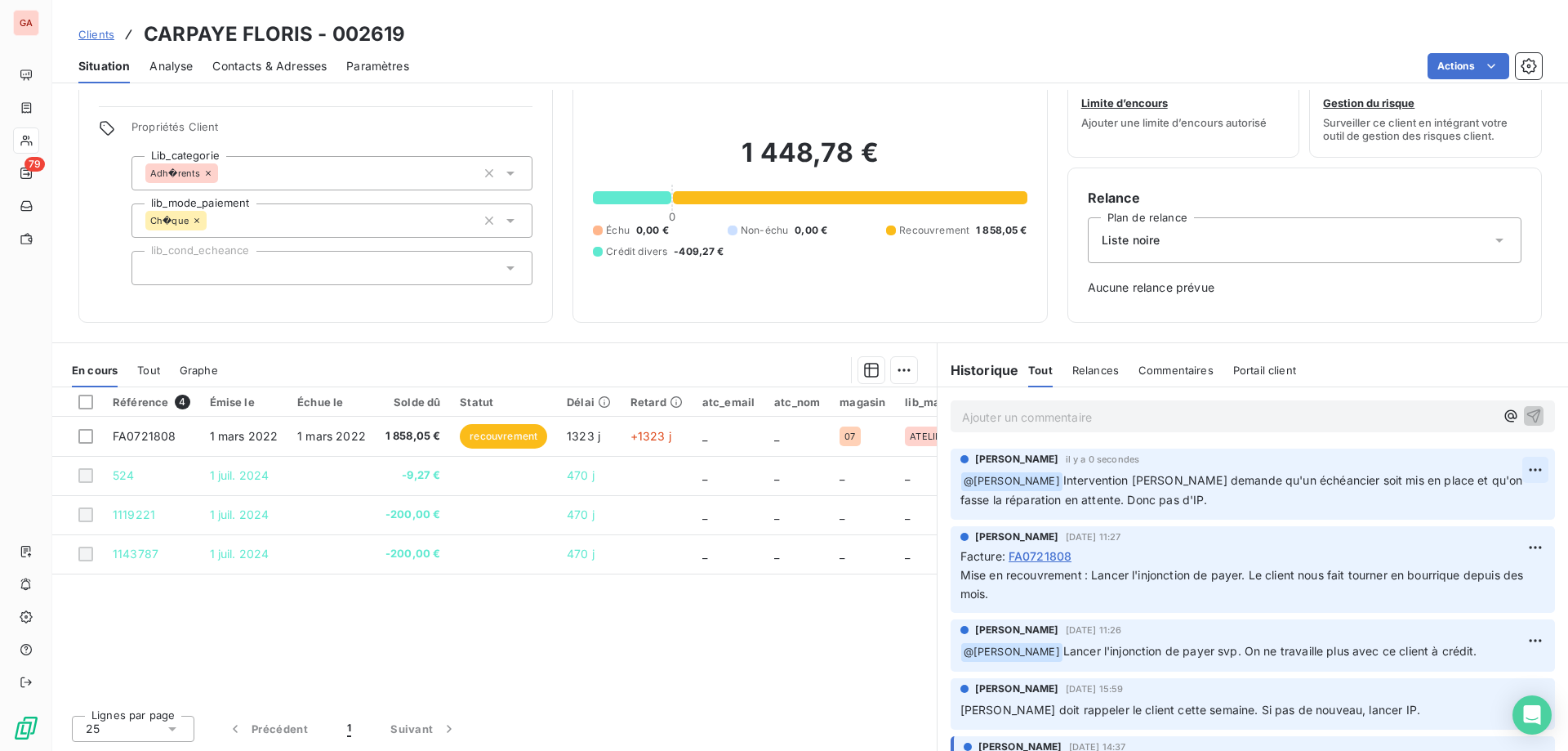
click at [1509, 461] on html "GA 79 Clients CARPAYE FLORIS - 002619 Situation Analyse Contacts & Adresses Par…" at bounding box center [784, 376] width 1568 height 751
click at [1460, 509] on div "Editer" at bounding box center [1468, 505] width 92 height 26
click at [1176, 482] on span "Intervention [PERSON_NAME] demande qu'un échéancier soit mis en place et qu'on …" at bounding box center [1244, 490] width 566 height 34
click at [490, 607] on div "Référence 4 Émise le Échue le Solde dû Statut Délai Retard atc_email atc_nom ma…" at bounding box center [494, 544] width 884 height 314
drag, startPoint x: 448, startPoint y: 28, endPoint x: 146, endPoint y: 36, distance: 302.1
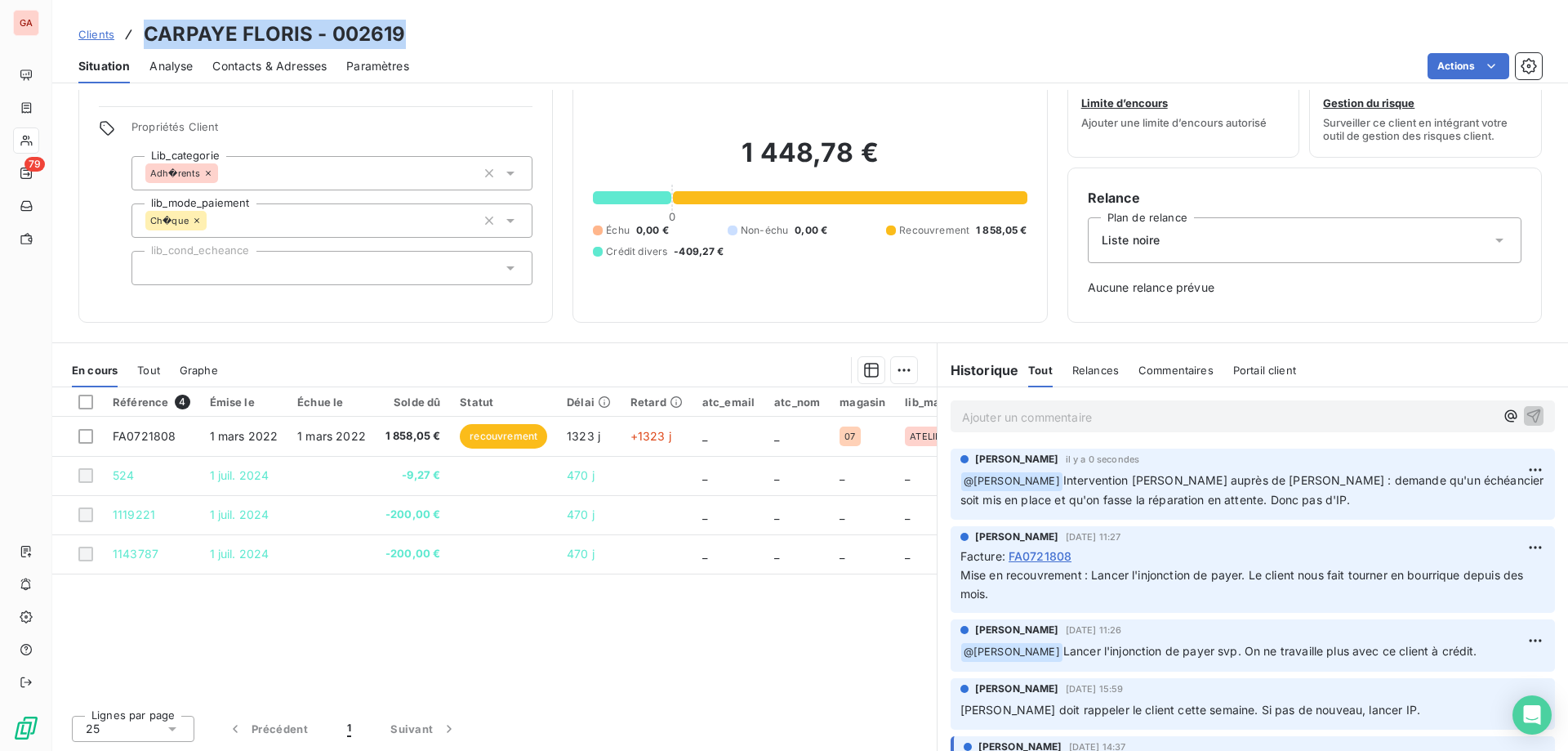
click at [146, 36] on div "Clients CARPAYE FLORIS - 002619" at bounding box center [810, 34] width 1516 height 29
